Goal: Obtain resource: Download file/media

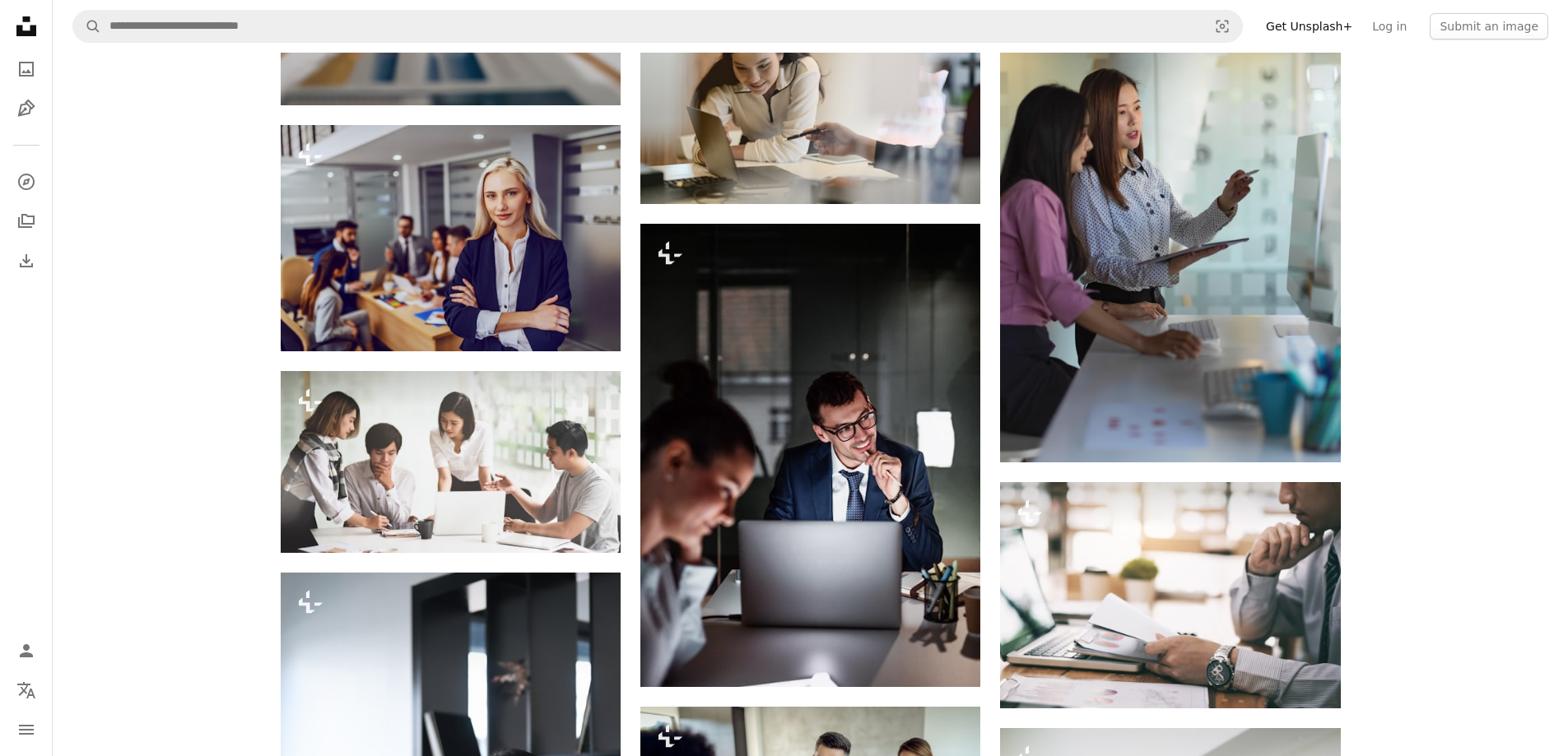
scroll to position [28802, 0]
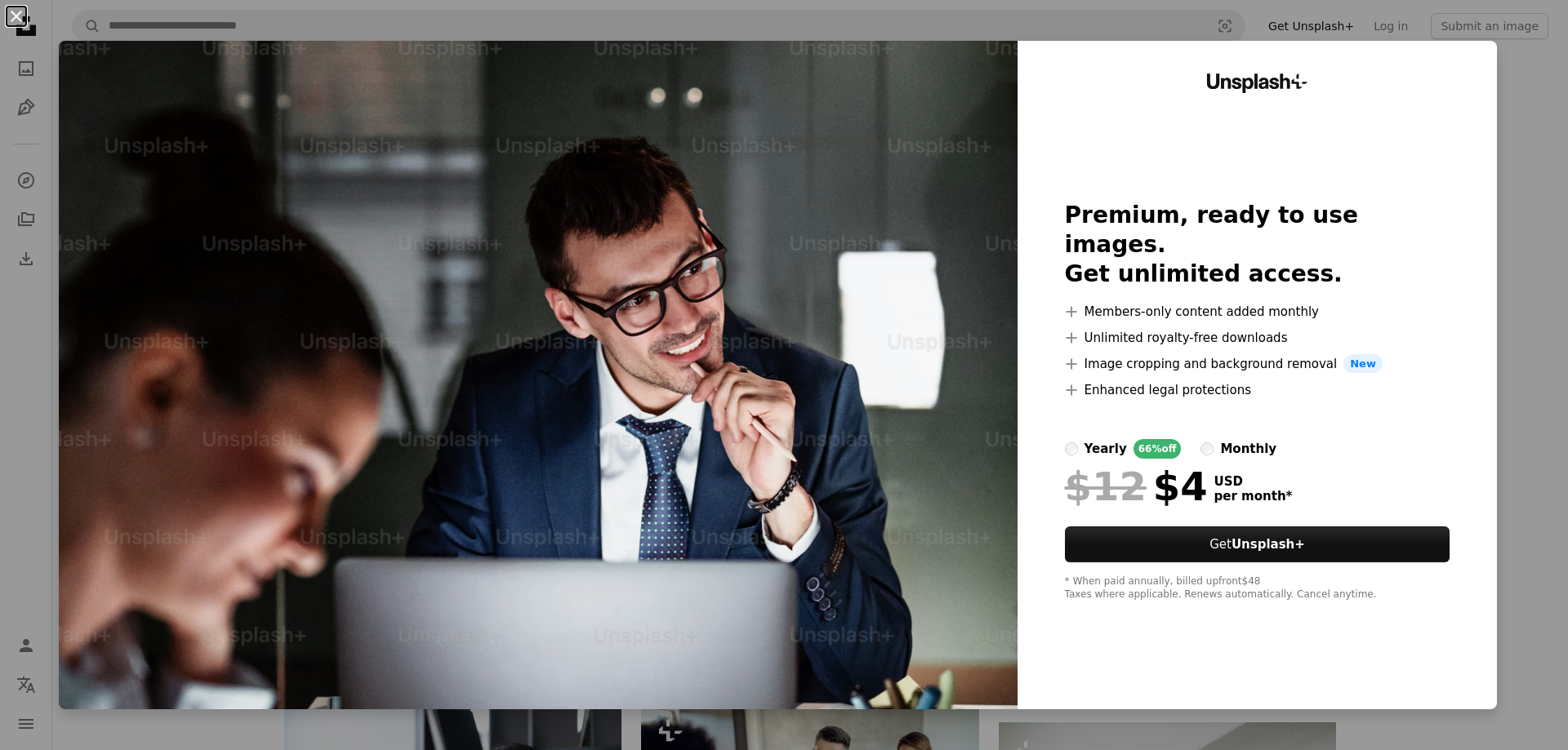
click at [15, 20] on button "An X shape" at bounding box center [17, 17] width 20 height 20
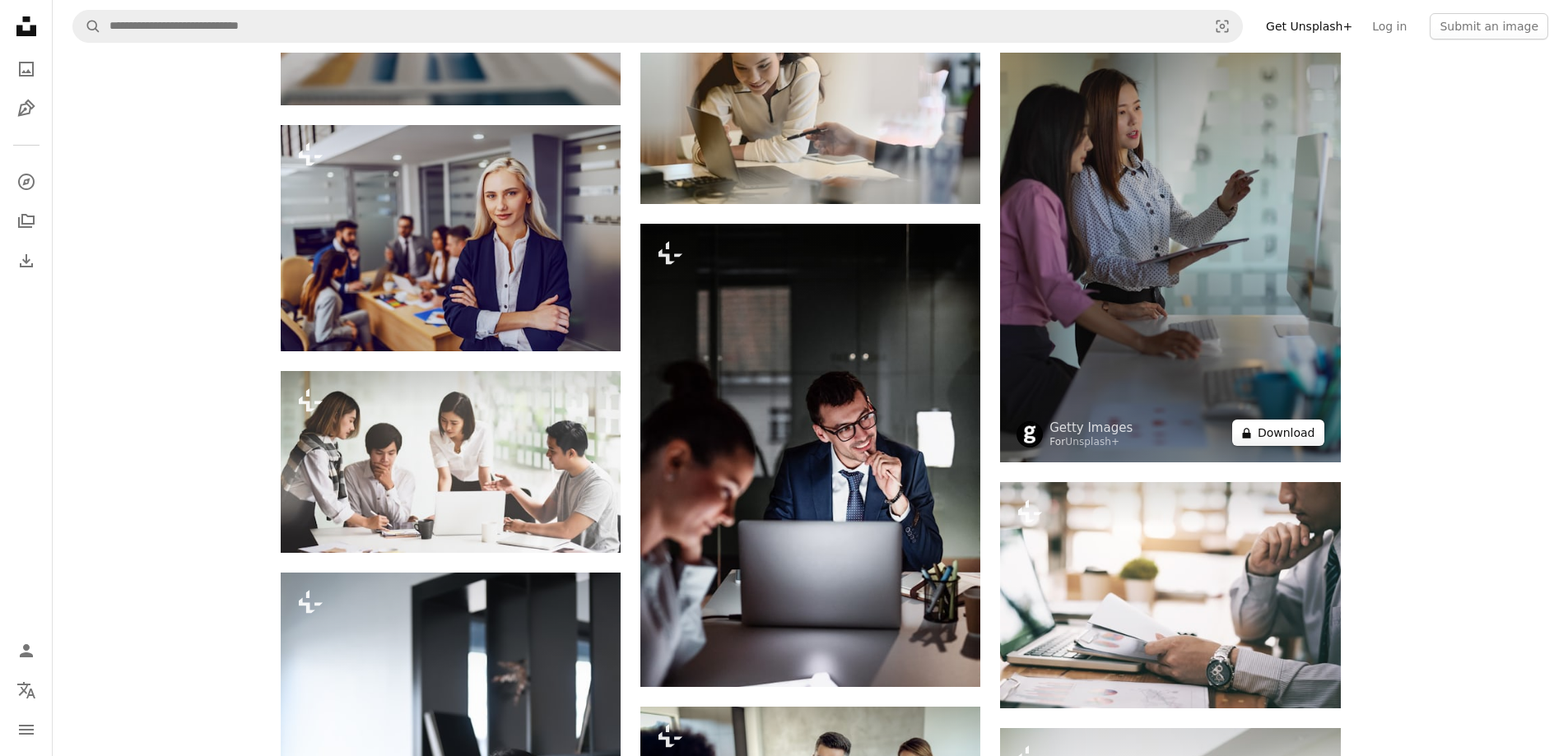
click at [1253, 420] on button "A lock Download" at bounding box center [1278, 432] width 92 height 26
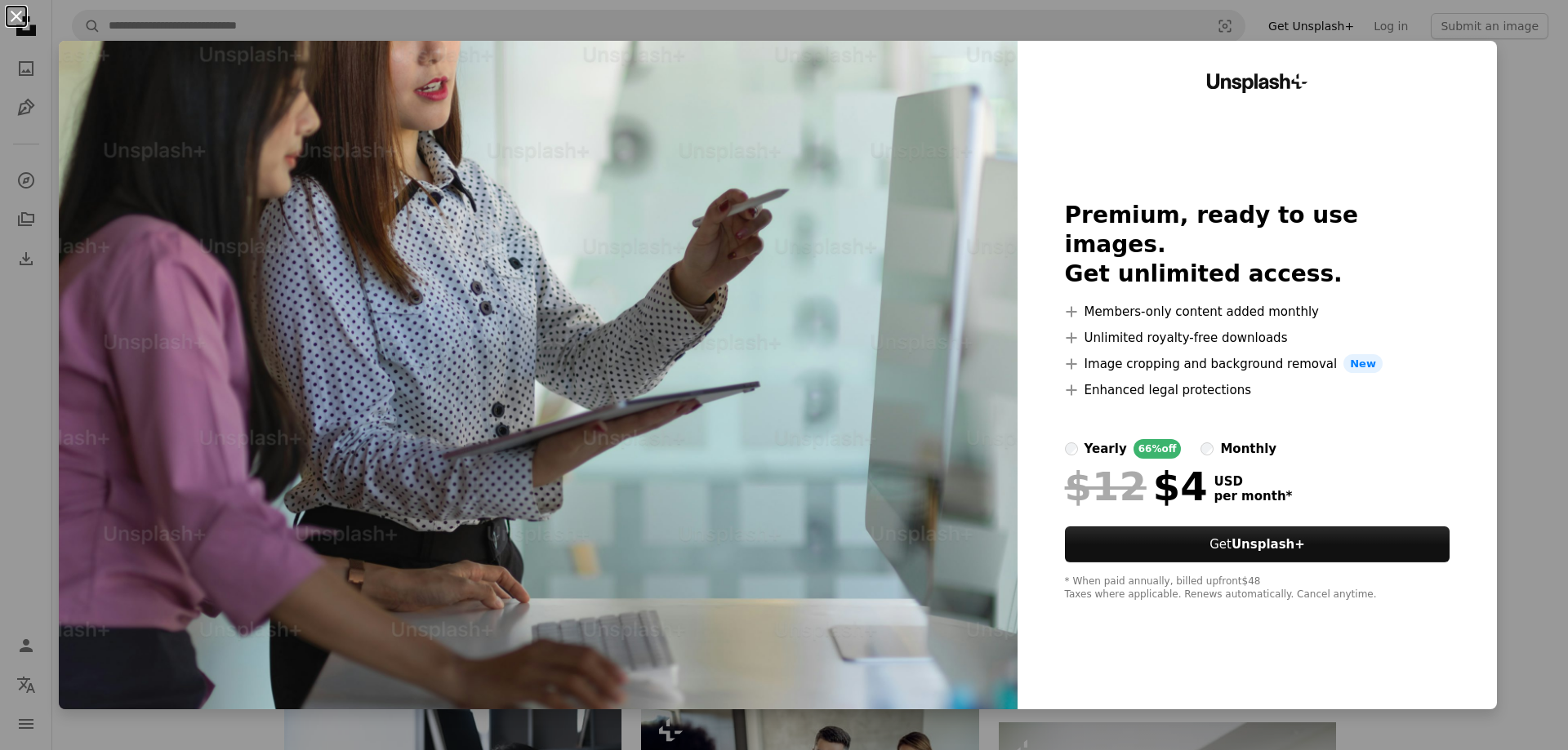
click at [17, 11] on button "An X shape" at bounding box center [17, 17] width 20 height 20
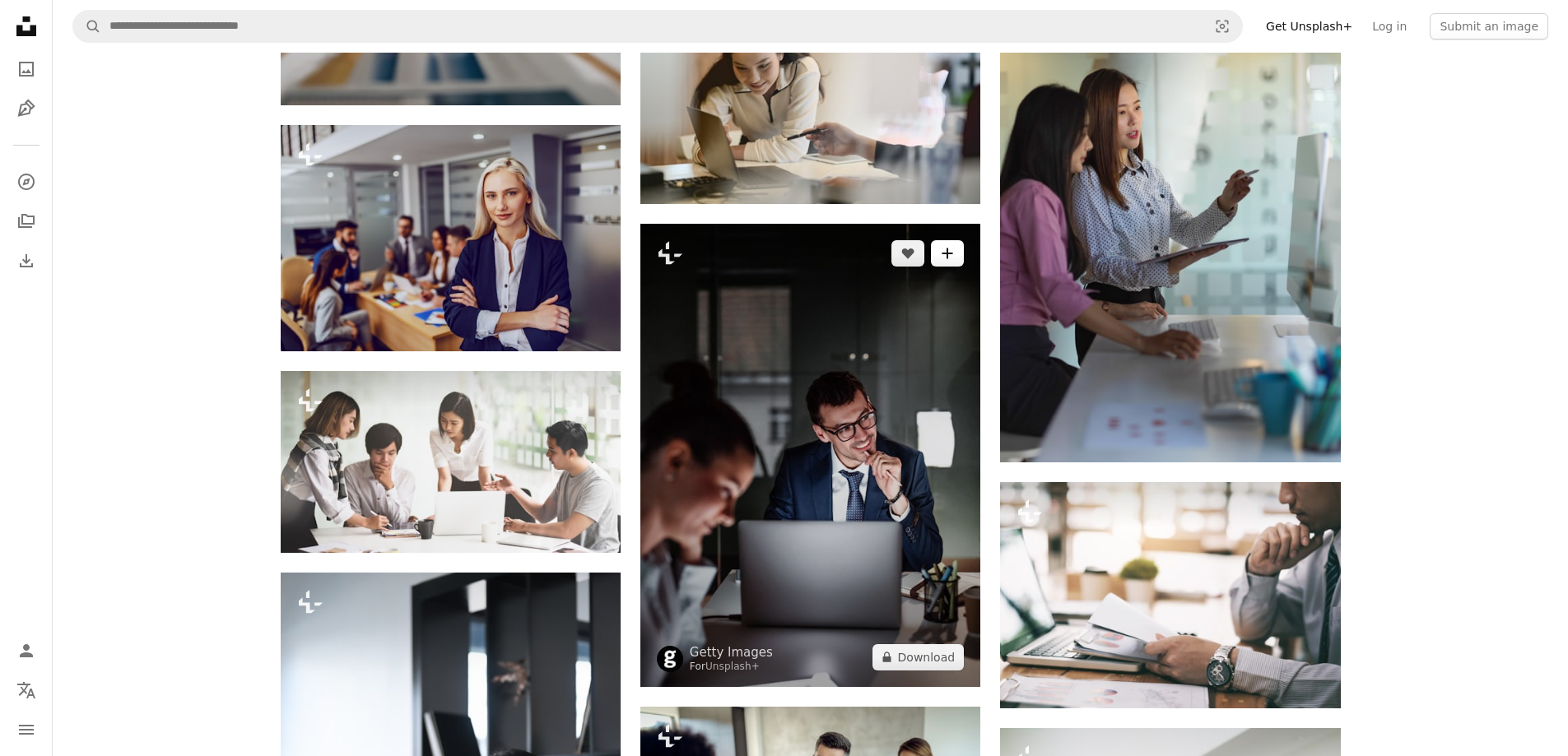
click at [955, 240] on button "A plus sign" at bounding box center [947, 253] width 33 height 26
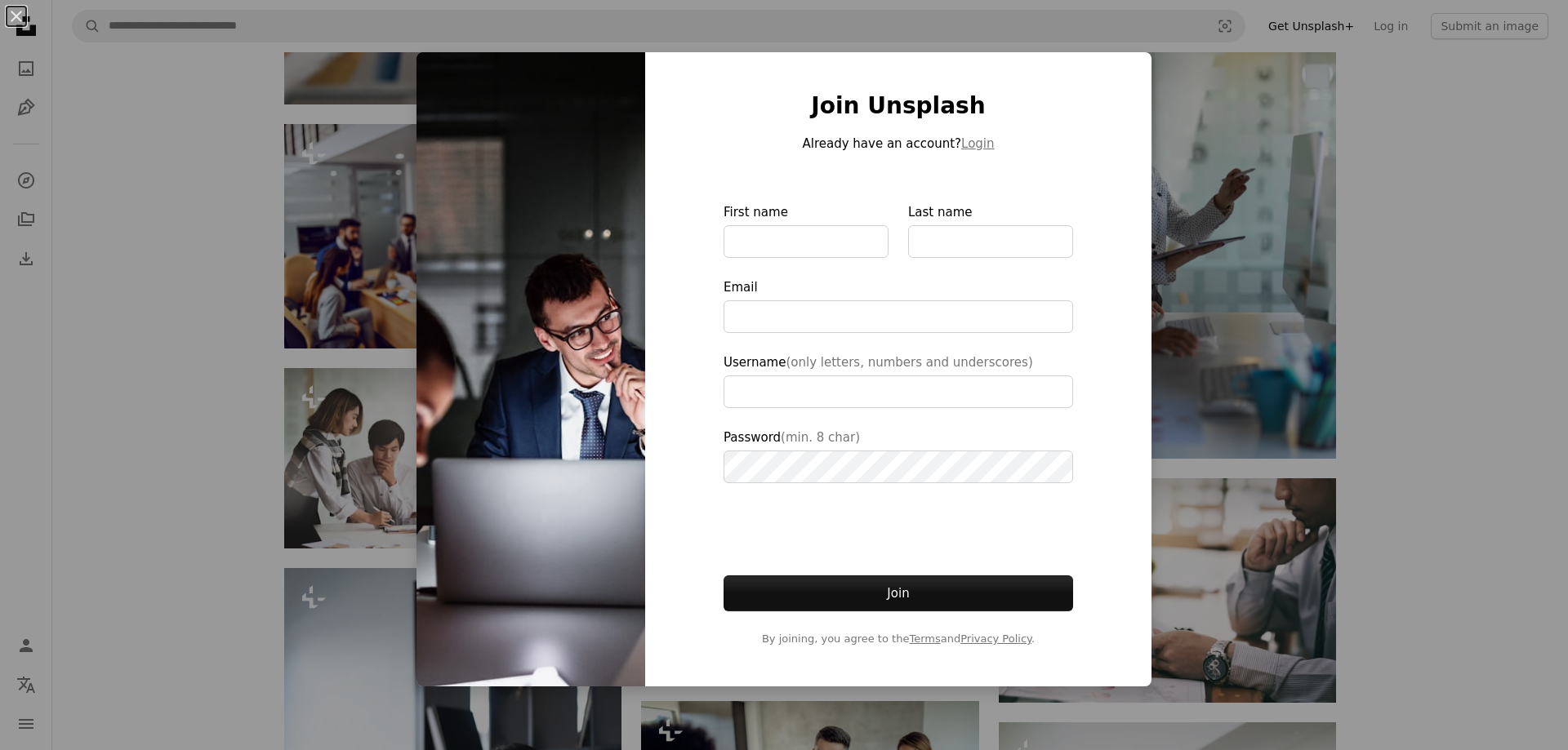
click at [1492, 511] on div "An X shape Join Unsplash Already have an account? Login First name Last name Em…" at bounding box center [784, 375] width 1568 height 750
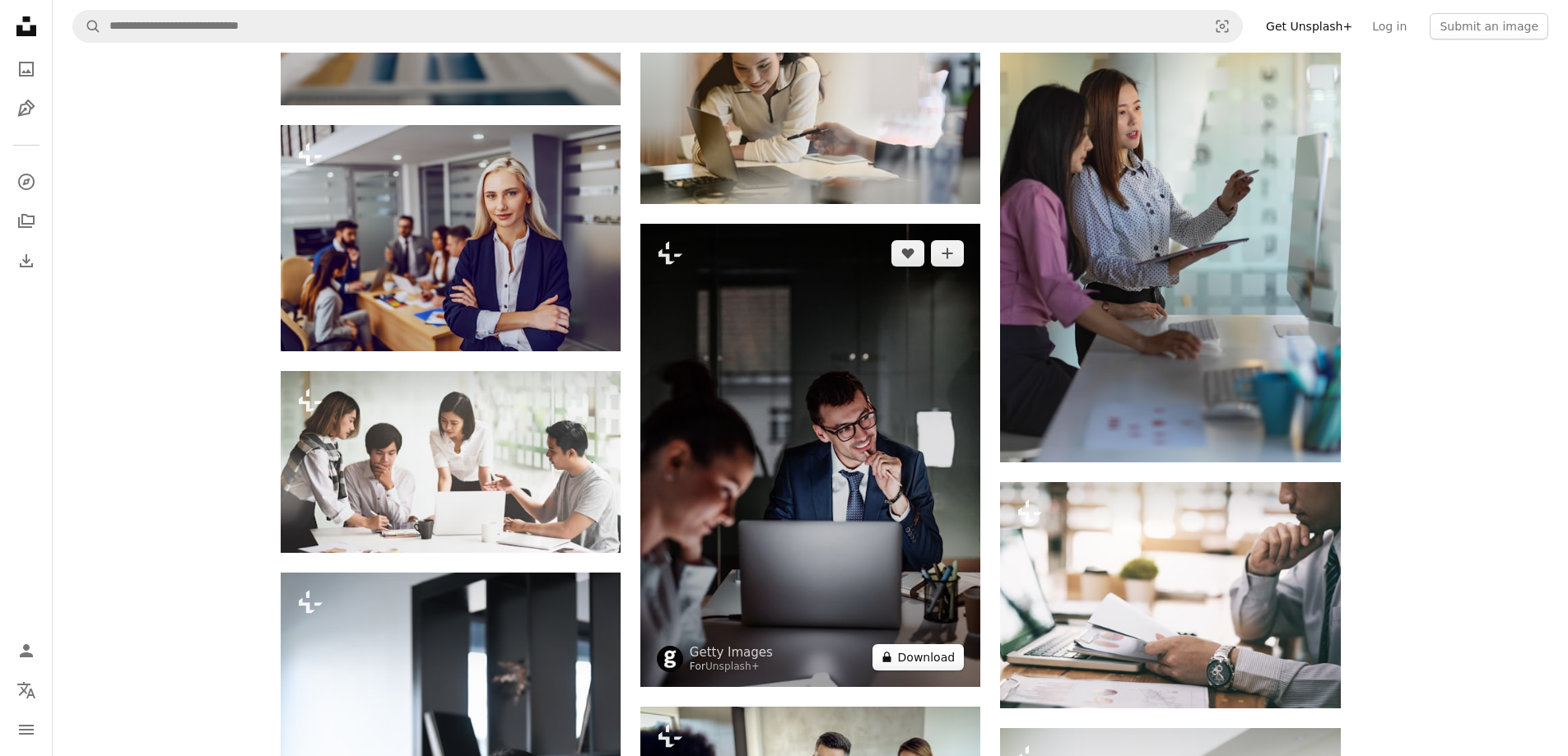
click at [923, 644] on button "A lock Download" at bounding box center [918, 656] width 92 height 26
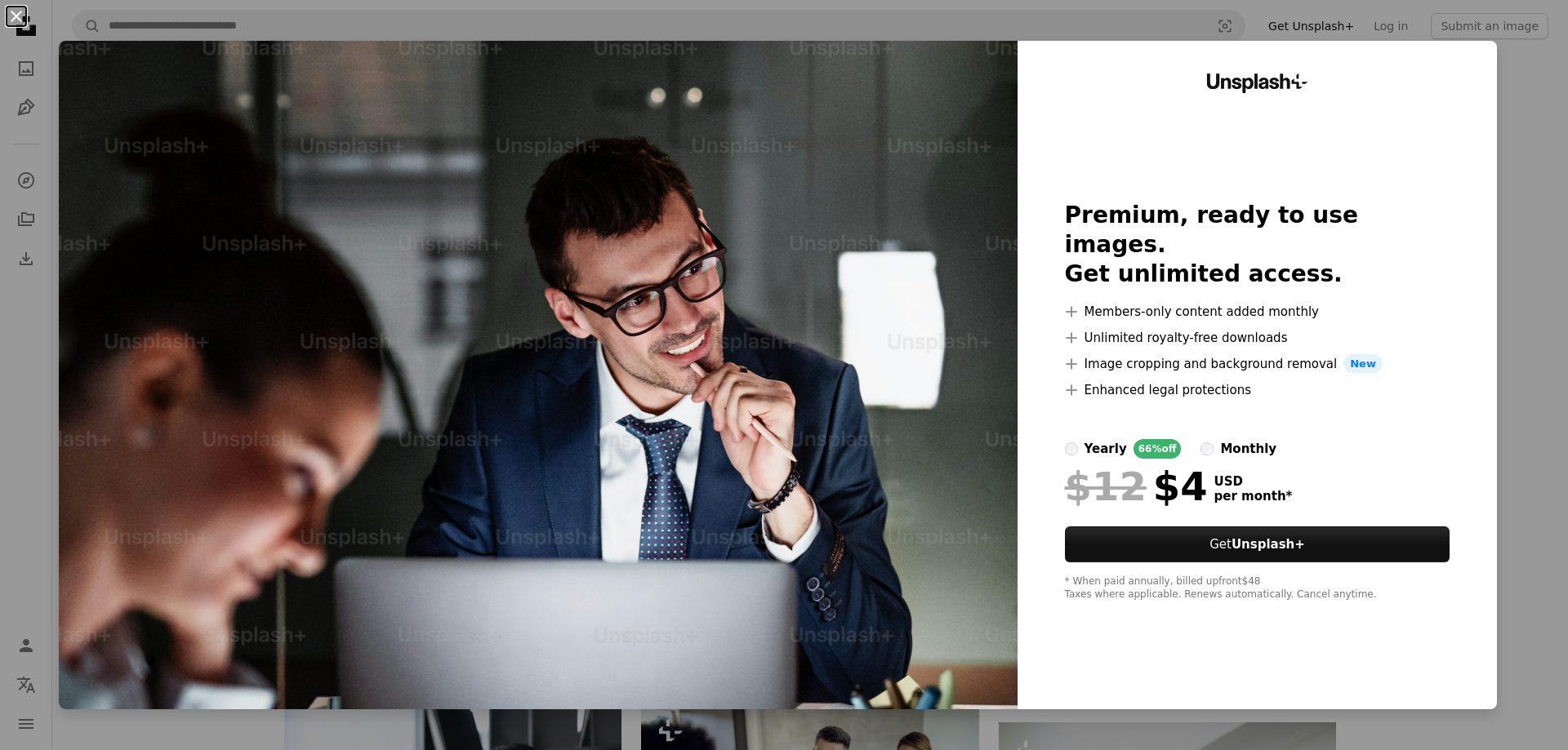
click at [15, 11] on button "An X shape" at bounding box center [17, 17] width 20 height 20
